Goal: Transaction & Acquisition: Purchase product/service

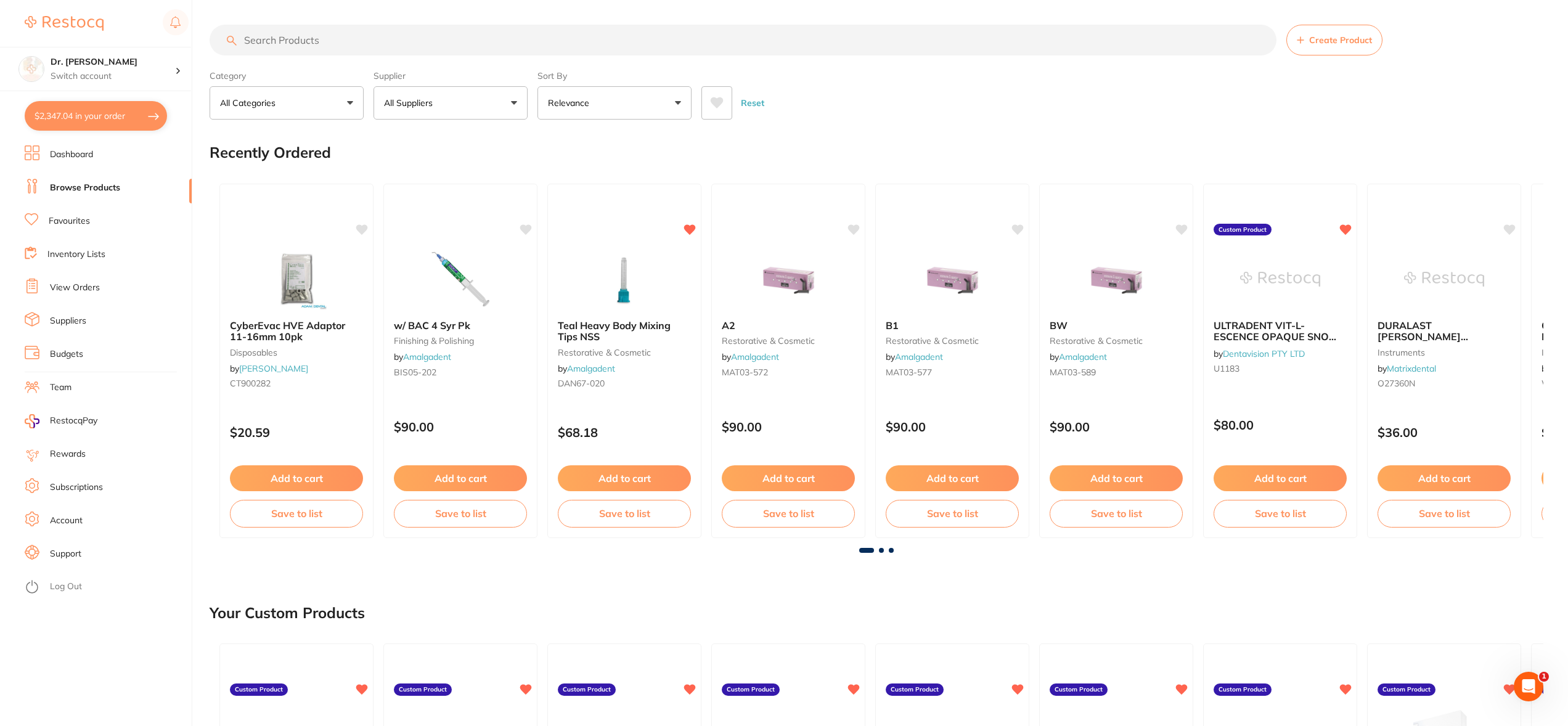
click at [288, 36] on input "search" at bounding box center [743, 40] width 1067 height 31
type input "burs"
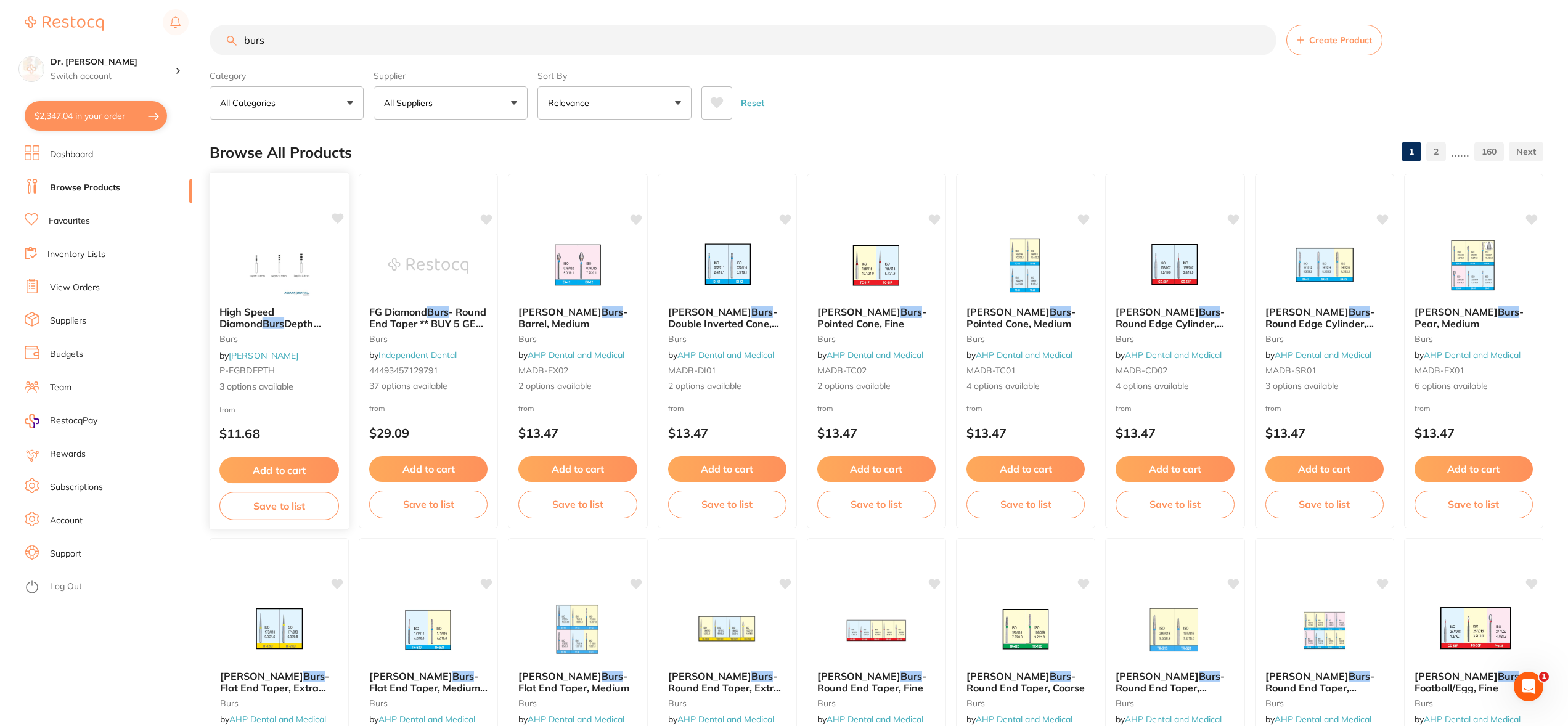
click at [289, 265] on img at bounding box center [279, 265] width 81 height 62
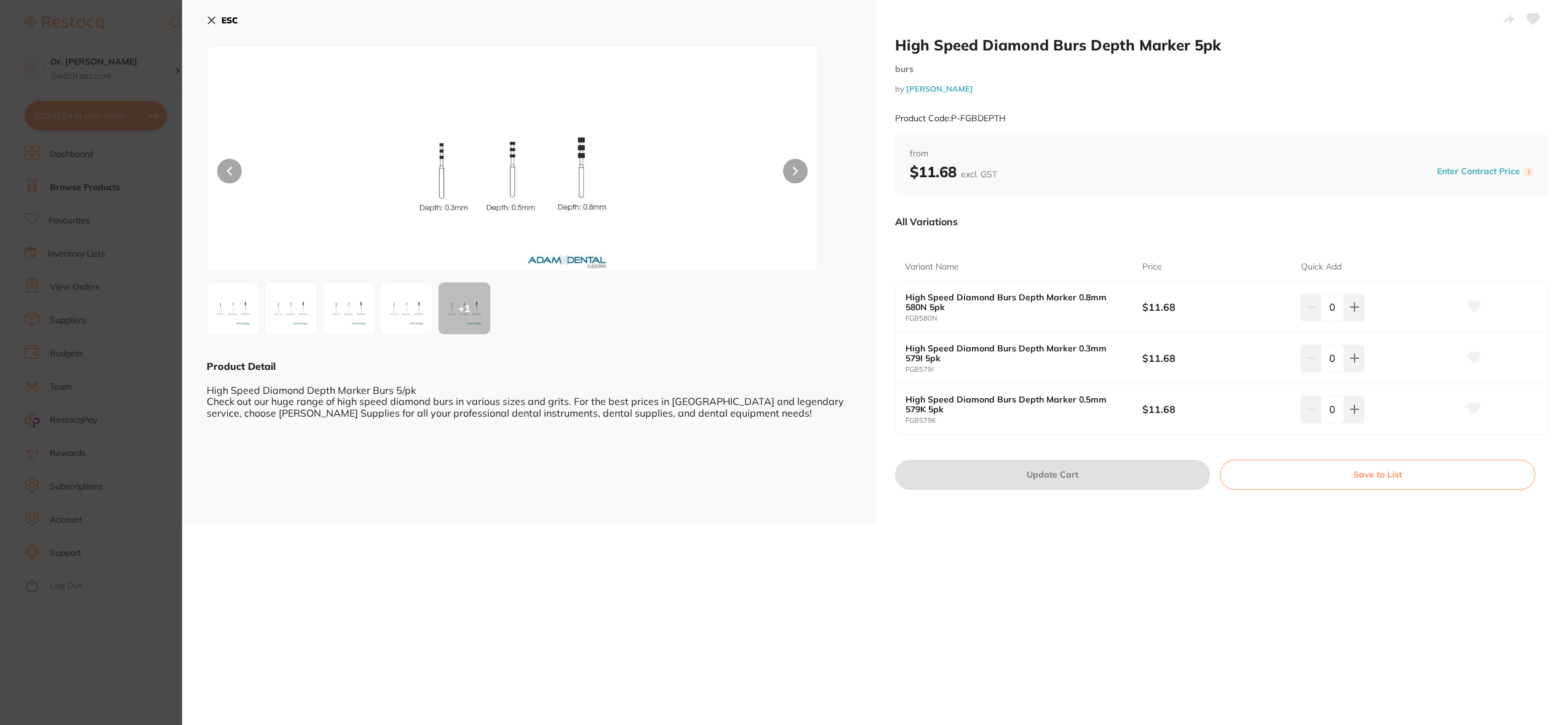
click at [227, 301] on img at bounding box center [234, 309] width 44 height 45
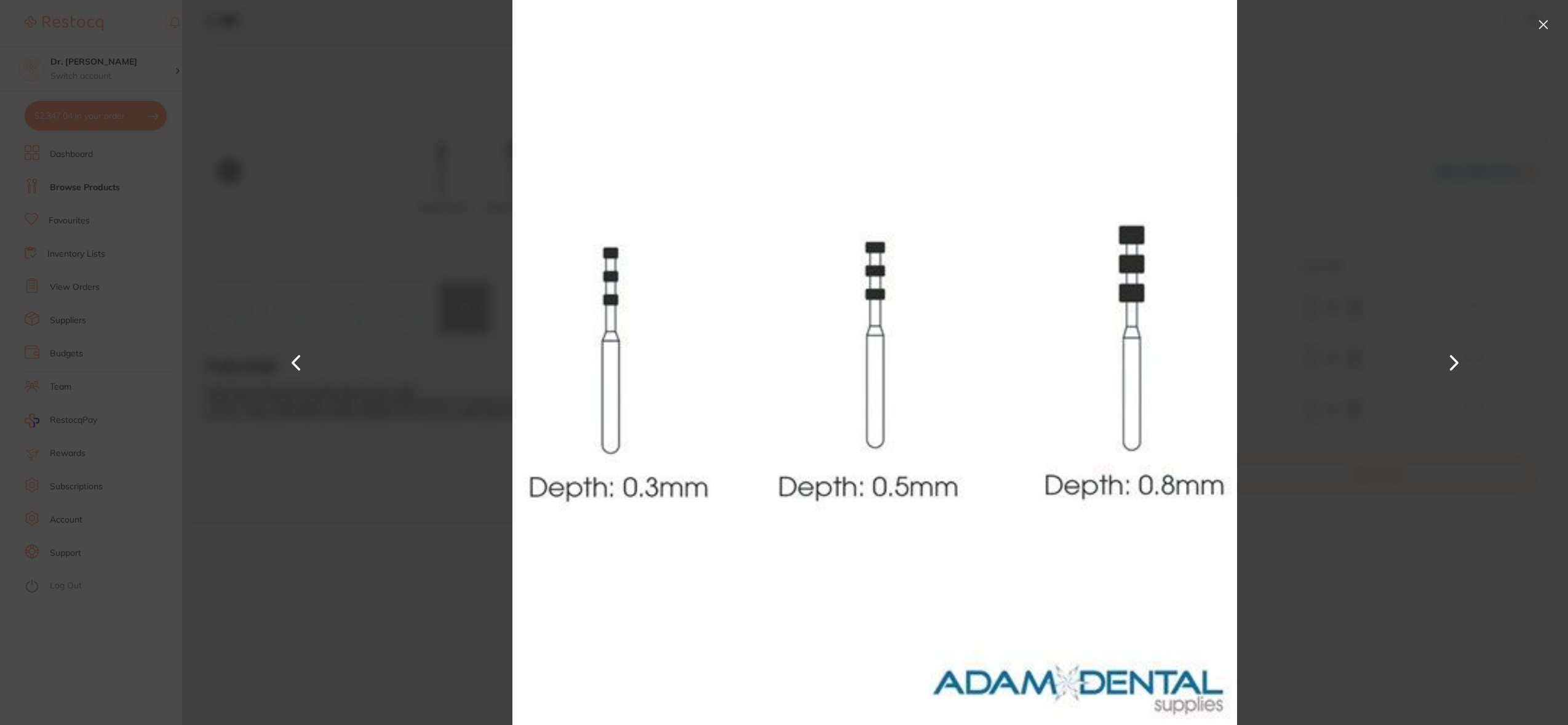
click at [300, 364] on button at bounding box center [296, 362] width 30 height 362
click at [1453, 362] on button at bounding box center [1454, 362] width 30 height 362
click at [1429, 187] on div at bounding box center [876, 362] width 1386 height 725
click at [1541, 25] on button at bounding box center [1543, 24] width 19 height 19
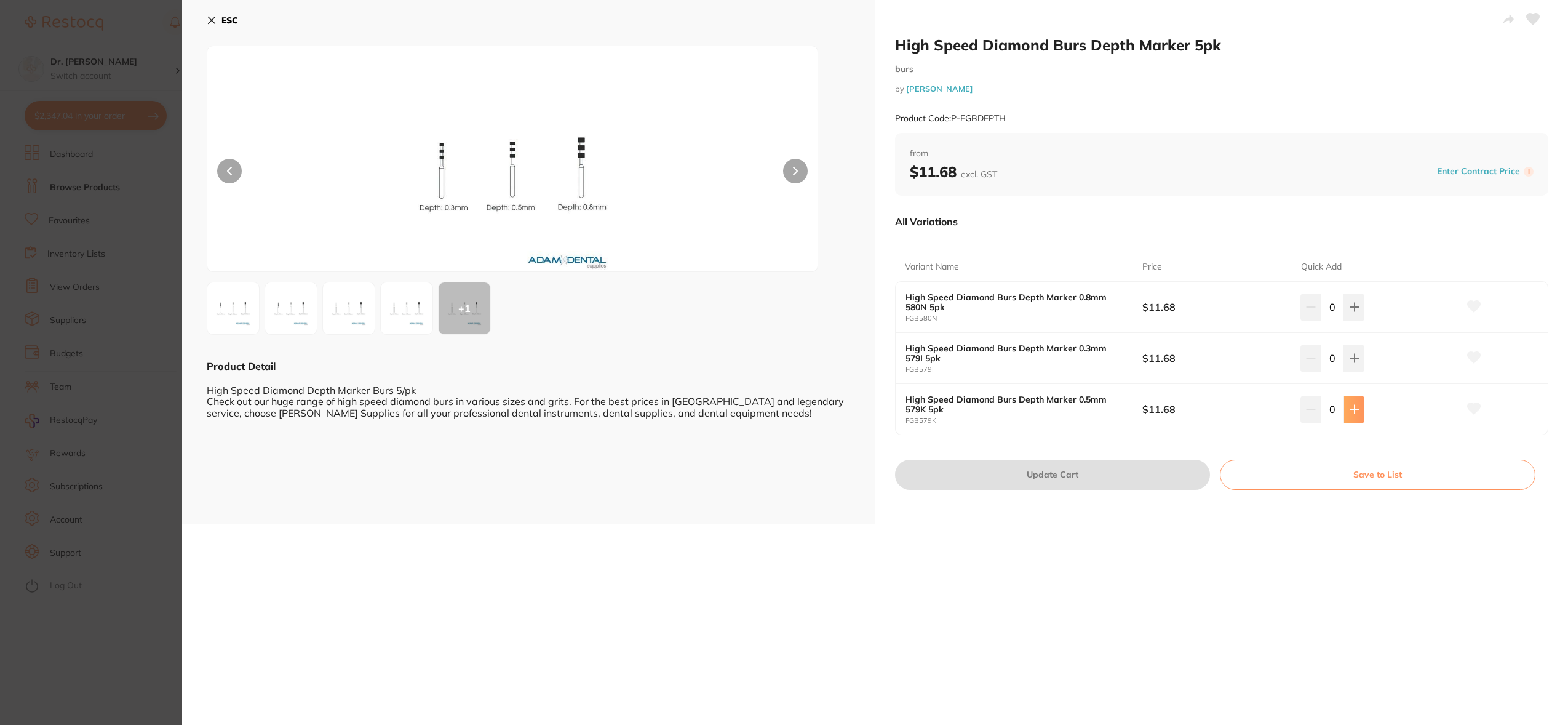
click at [1355, 312] on icon at bounding box center [1354, 307] width 10 height 10
type input "1"
